Goal: Task Accomplishment & Management: Use online tool/utility

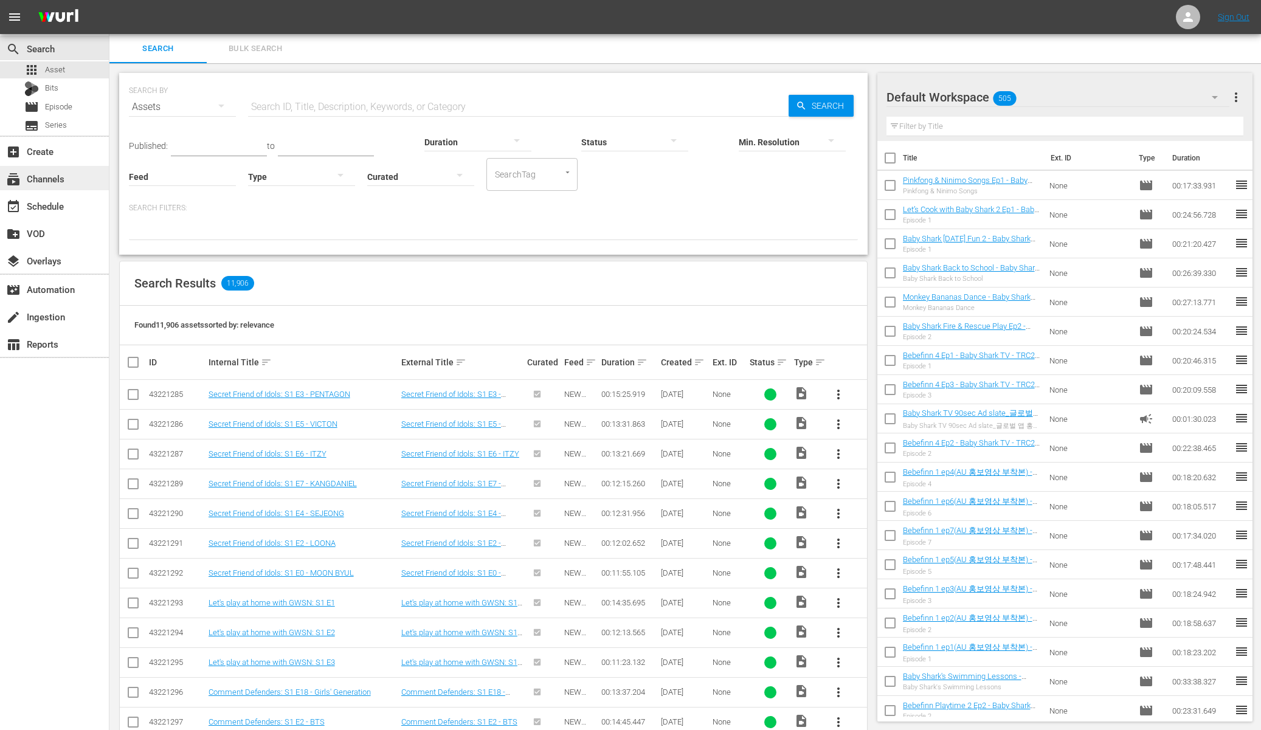
click at [45, 182] on div "subscriptions Channels" at bounding box center [34, 176] width 68 height 11
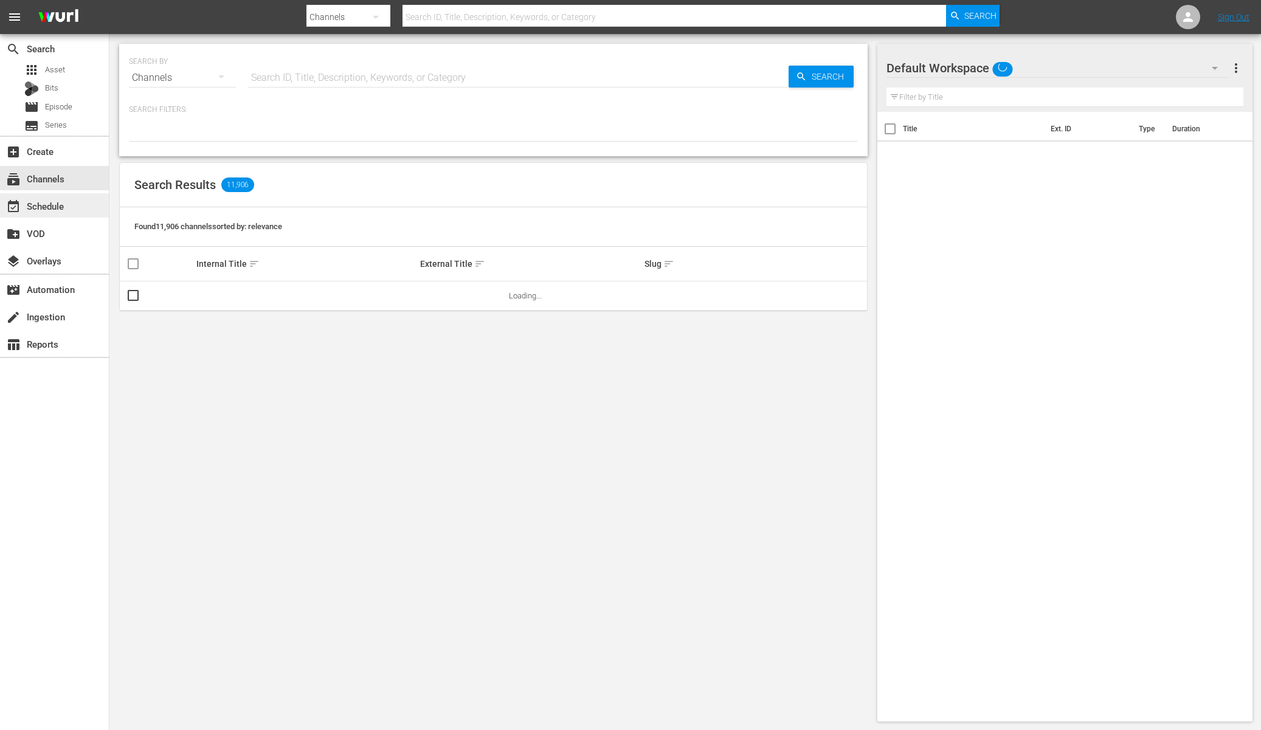
click at [68, 205] on div "event_available Schedule" at bounding box center [54, 205] width 109 height 24
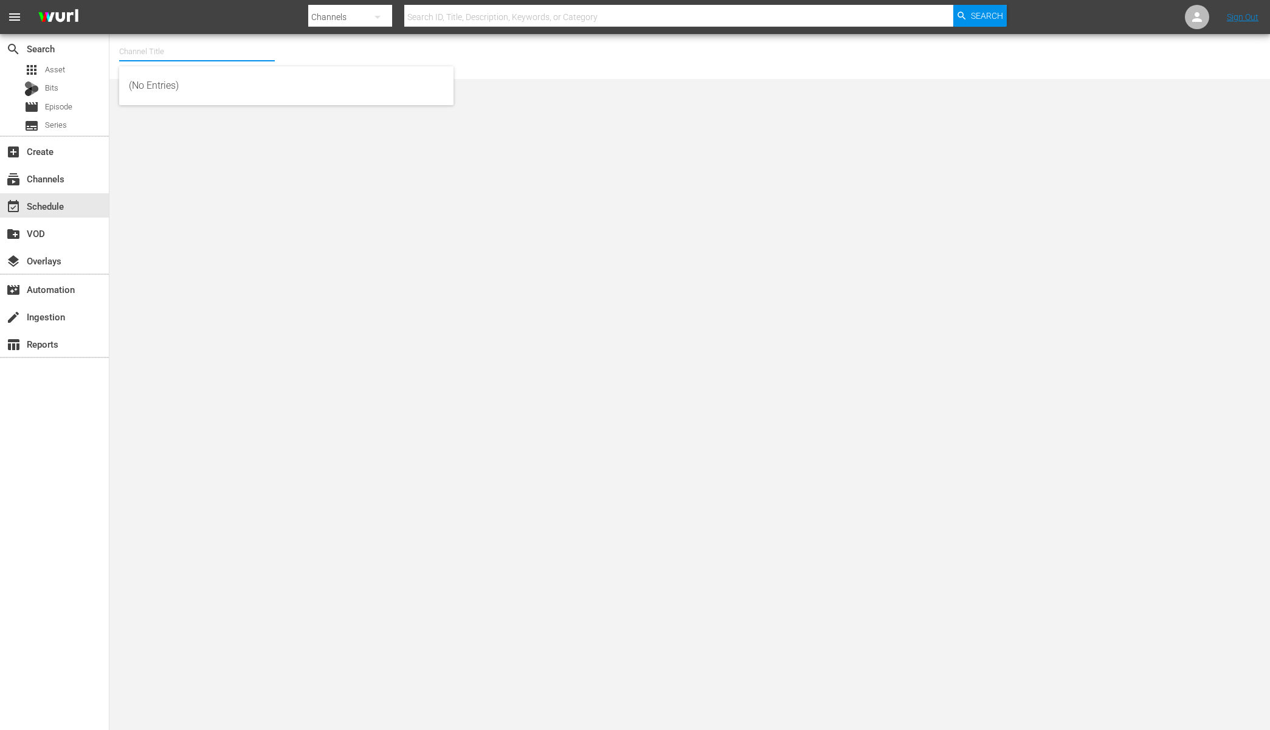
click at [249, 54] on input "text" at bounding box center [197, 51] width 156 height 29
click at [201, 48] on input "baby shark" at bounding box center [197, 51] width 156 height 29
click at [198, 86] on div "BABY SHARK TV (696 - newidco_babysharktv_1)" at bounding box center [286, 85] width 315 height 29
type input "BABY SHARK TV (696 - newidco_babysharktv_1)"
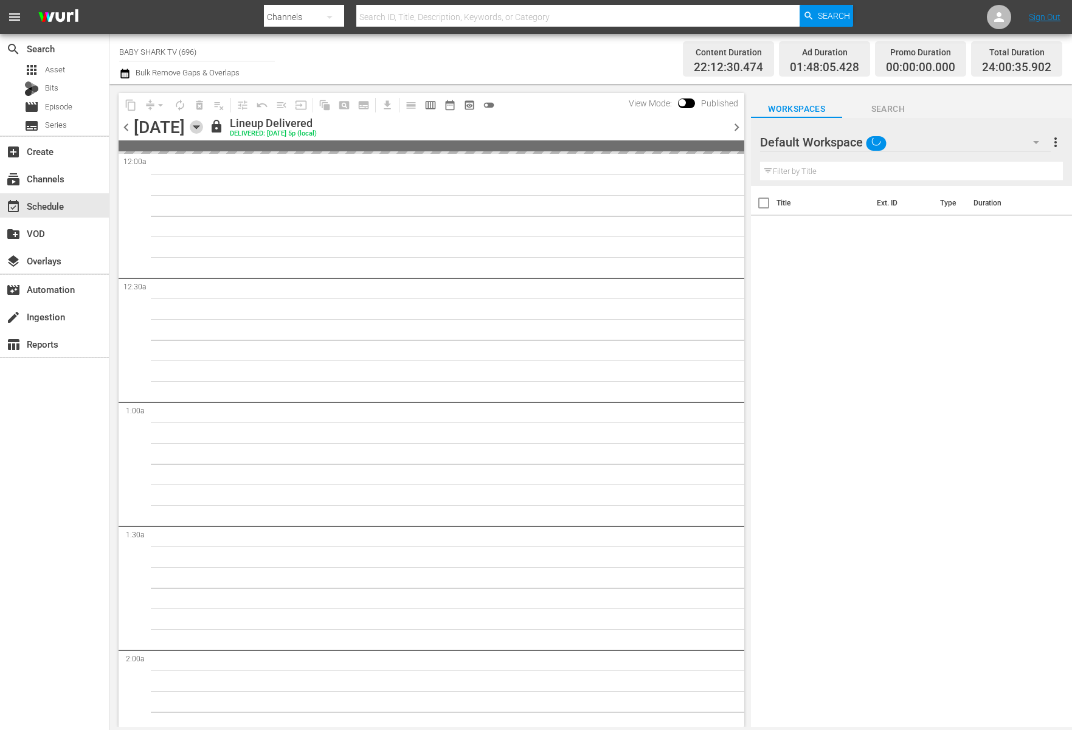
click at [203, 125] on icon "button" at bounding box center [196, 126] width 13 height 13
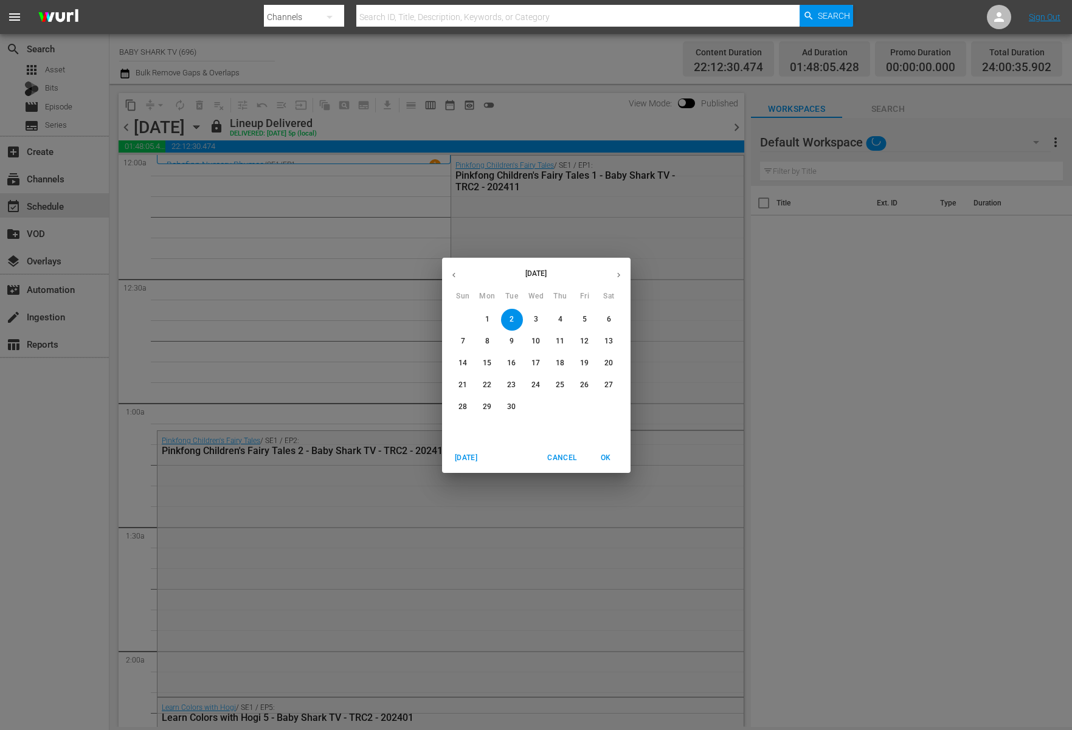
click at [560, 321] on p "4" at bounding box center [560, 319] width 4 height 10
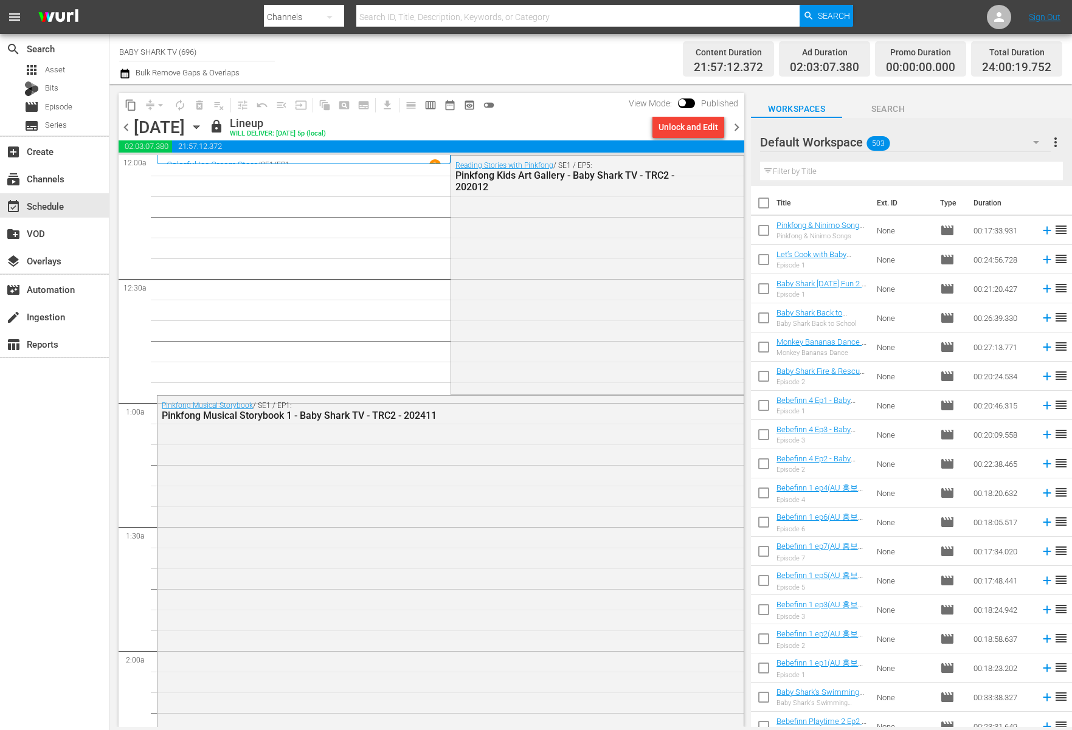
click at [203, 126] on icon "button" at bounding box center [196, 126] width 13 height 13
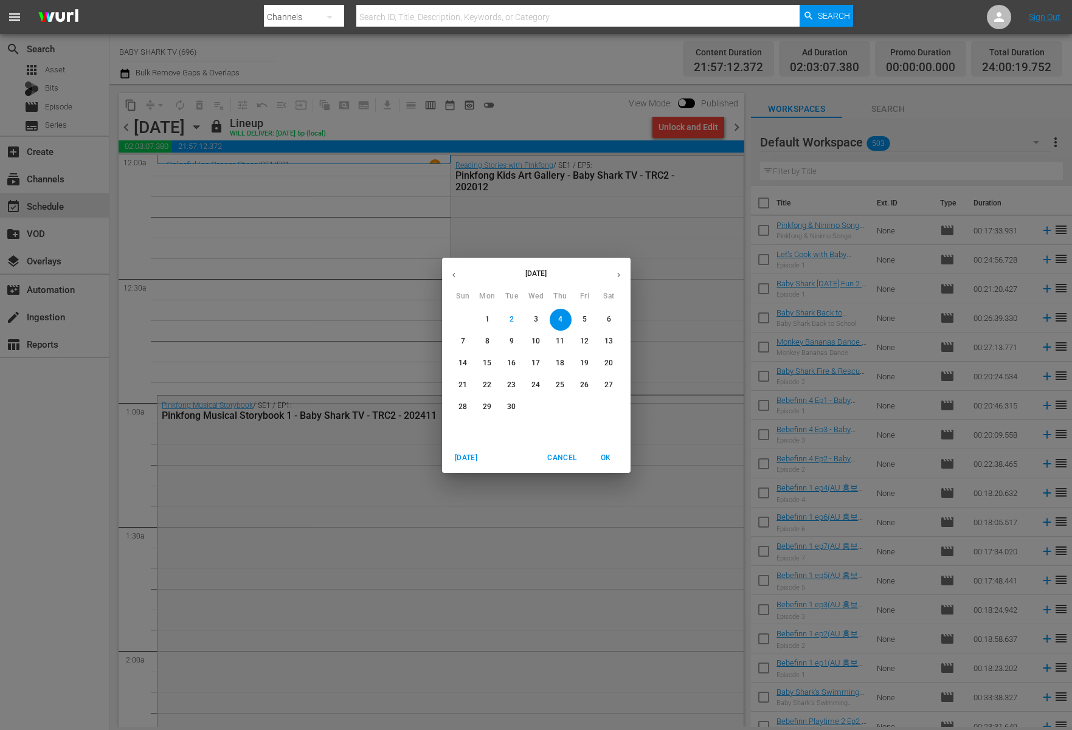
click at [328, 129] on div "[DATE] Sun Mon Tue Wed Thu Fri Sat 31 1 2 3 4 5 6 7 8 9 10 11 12 13 14 15 16 17…" at bounding box center [536, 365] width 1072 height 730
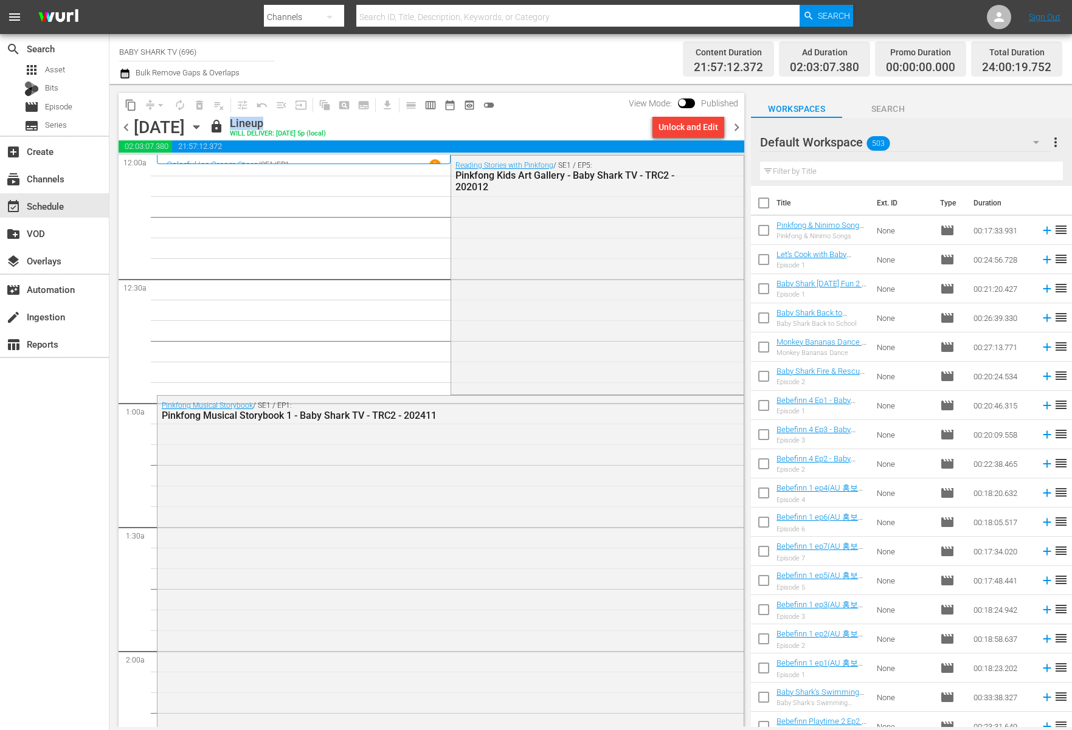
click at [206, 129] on div "[DATE] [DATE]" at bounding box center [170, 127] width 72 height 20
click at [203, 124] on icon "button" at bounding box center [196, 126] width 13 height 13
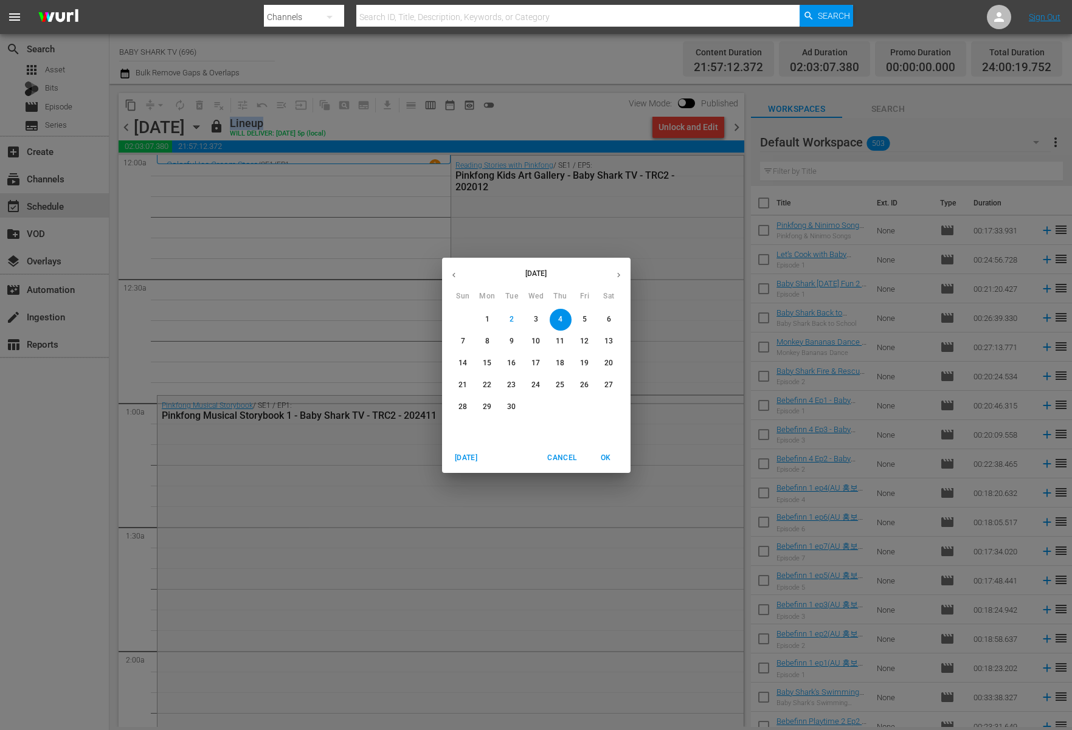
click at [485, 341] on p "8" at bounding box center [487, 341] width 4 height 10
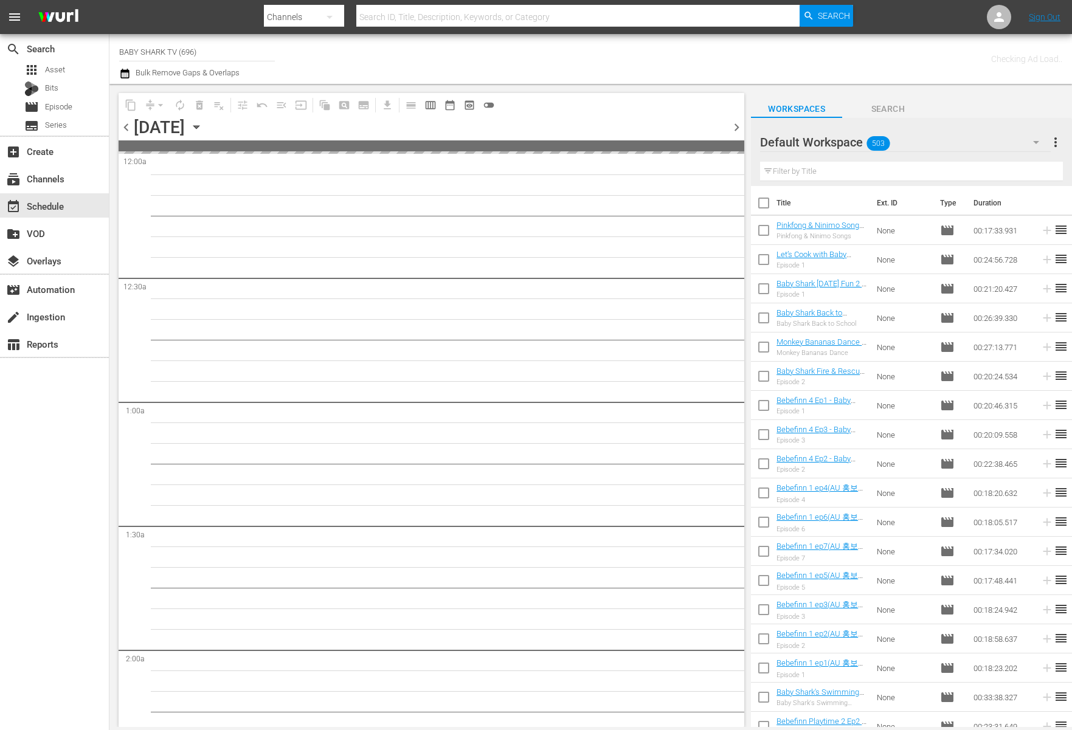
click at [203, 125] on icon "button" at bounding box center [196, 126] width 13 height 13
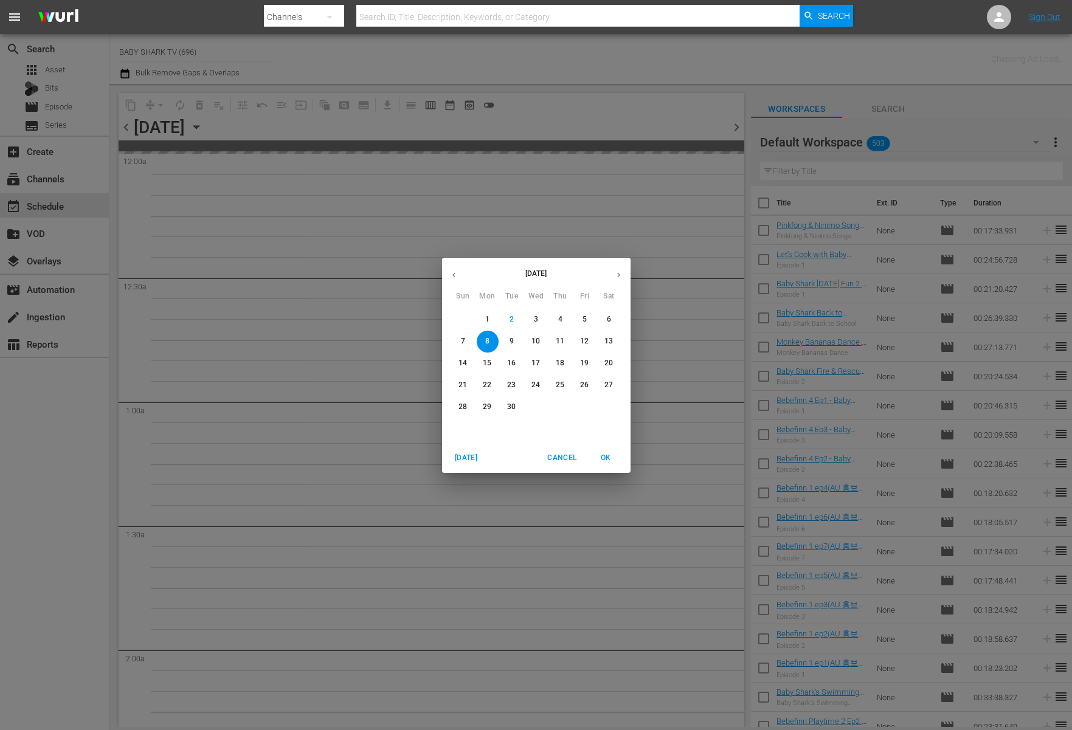
click at [401, 131] on div "[DATE] Sun Mon Tue Wed Thu Fri Sat 31 1 2 3 4 5 6 7 8 9 10 11 12 13 14 15 16 17…" at bounding box center [536, 365] width 1072 height 730
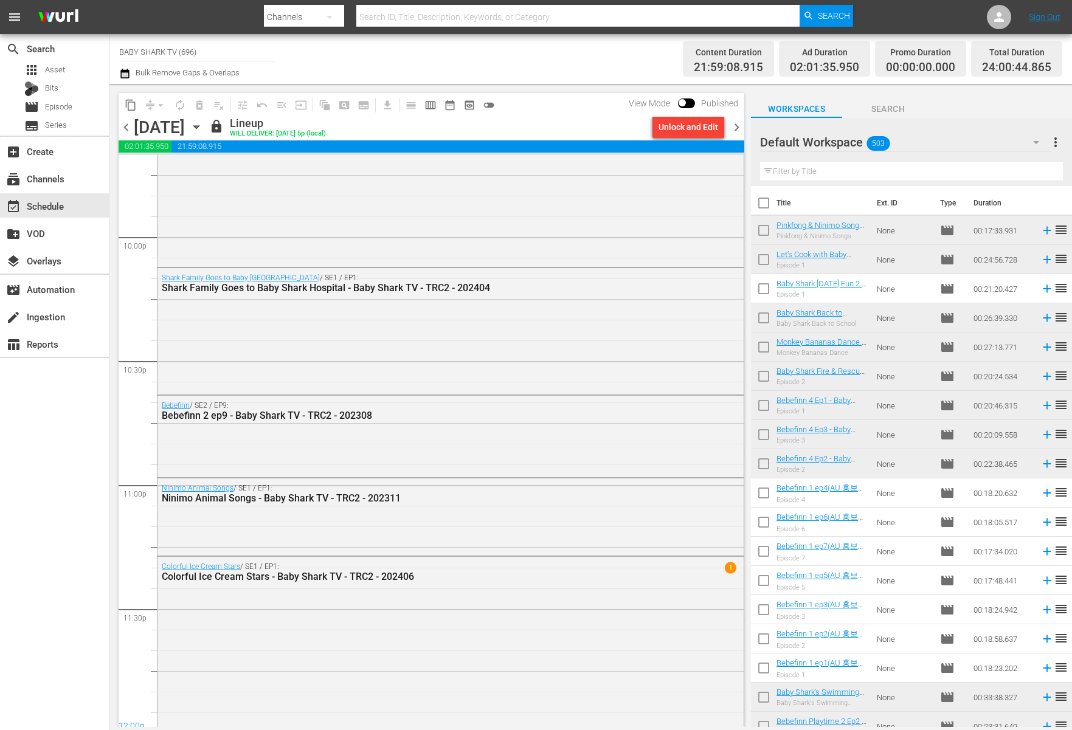
scroll to position [5300, 0]
